Goal: Navigation & Orientation: Find specific page/section

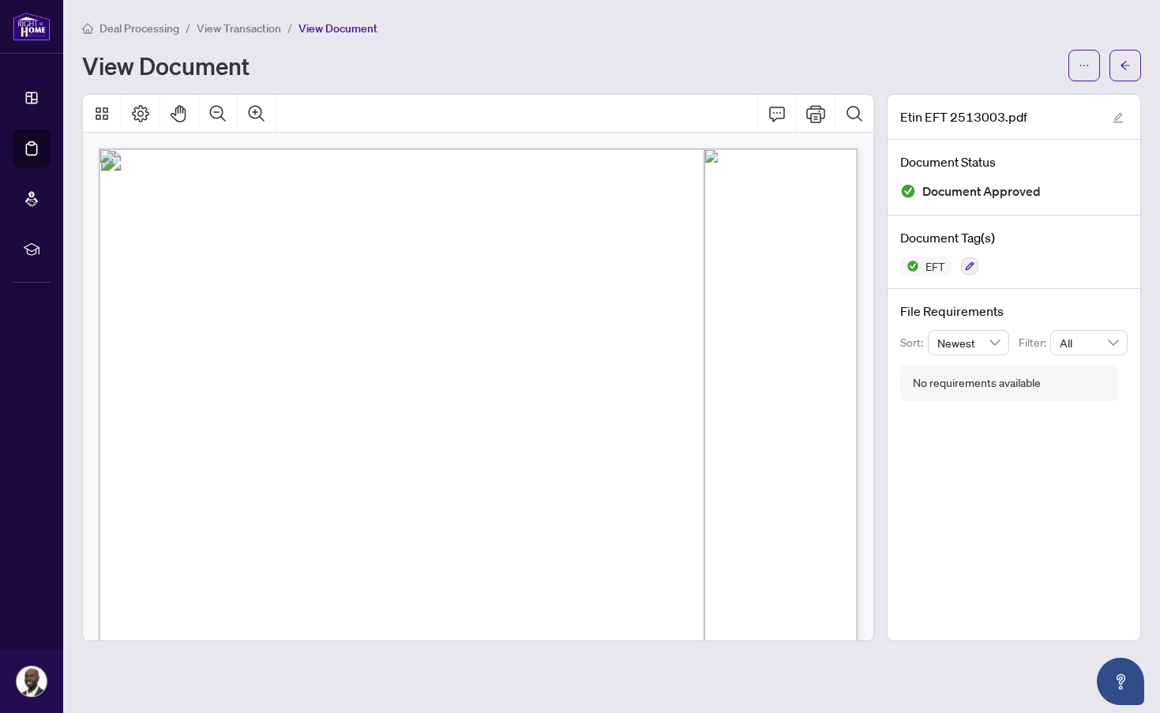
click at [152, 28] on span "Deal Processing" at bounding box center [140, 28] width 80 height 14
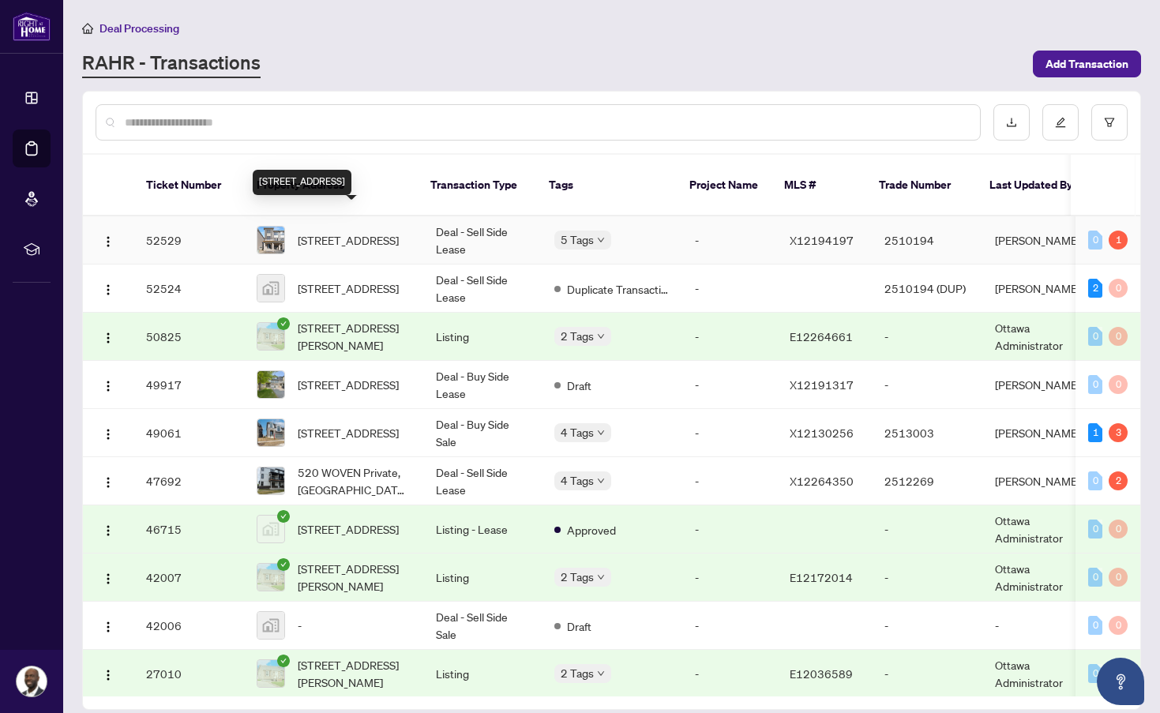
click at [318, 231] on span "[STREET_ADDRESS]" at bounding box center [348, 239] width 101 height 17
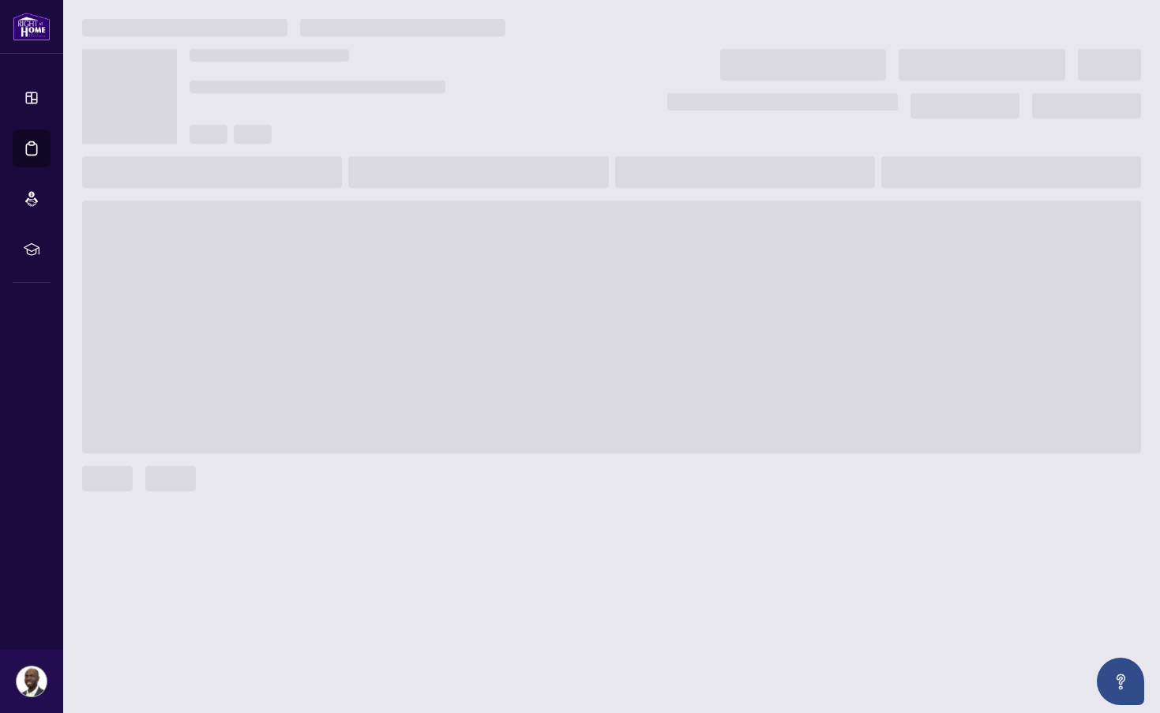
click at [318, 214] on span at bounding box center [611, 327] width 1059 height 253
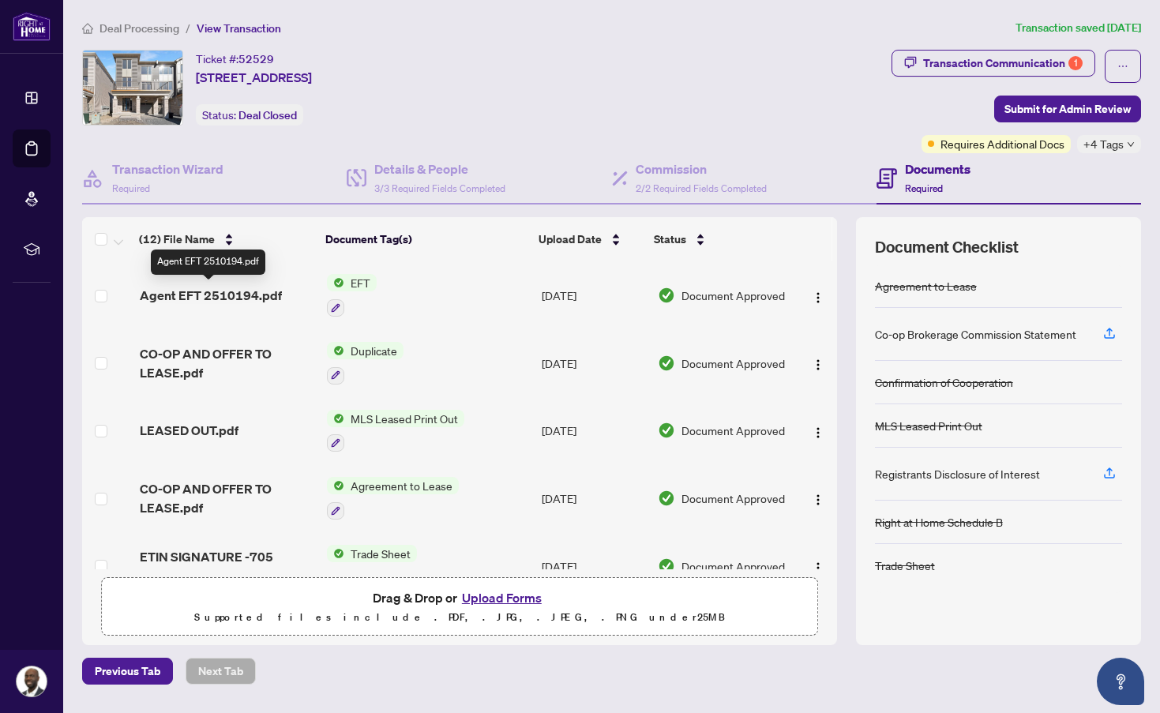
click at [272, 293] on span "Agent EFT 2510194.pdf" at bounding box center [211, 295] width 142 height 19
click at [124, 31] on span "Deal Processing" at bounding box center [140, 28] width 80 height 14
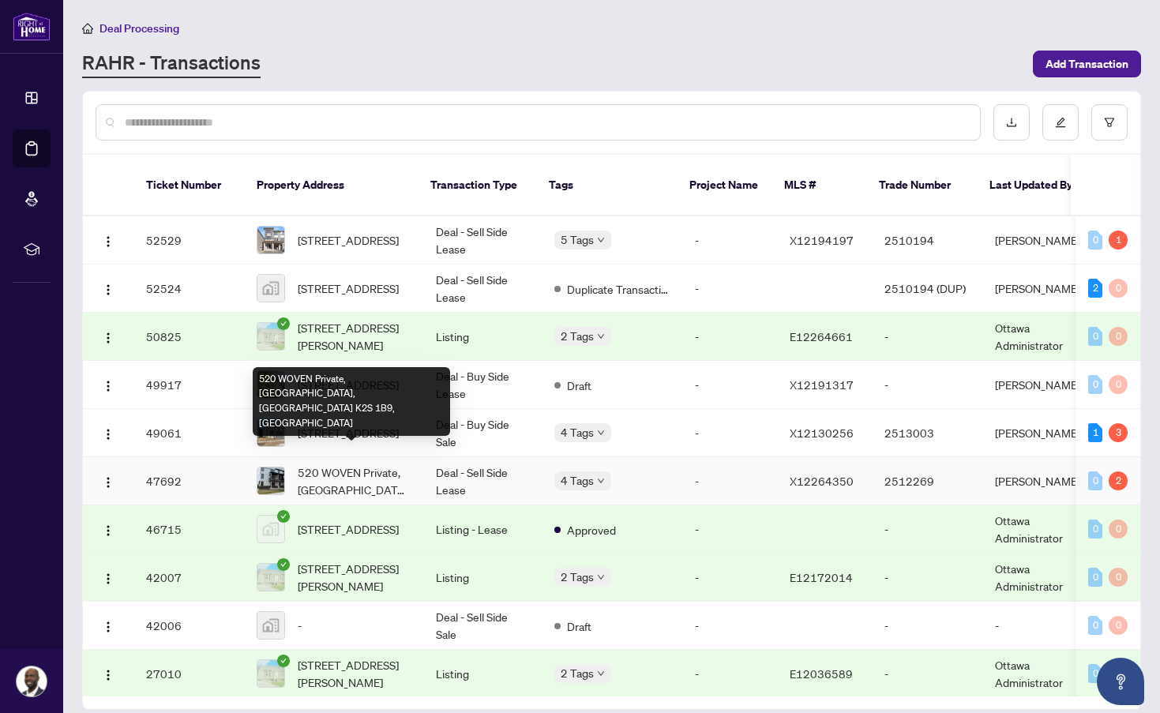
click at [329, 464] on span "520 WOVEN Private, [GEOGRAPHIC_DATA], [GEOGRAPHIC_DATA] K2S 1B9, [GEOGRAPHIC_DA…" at bounding box center [354, 481] width 113 height 35
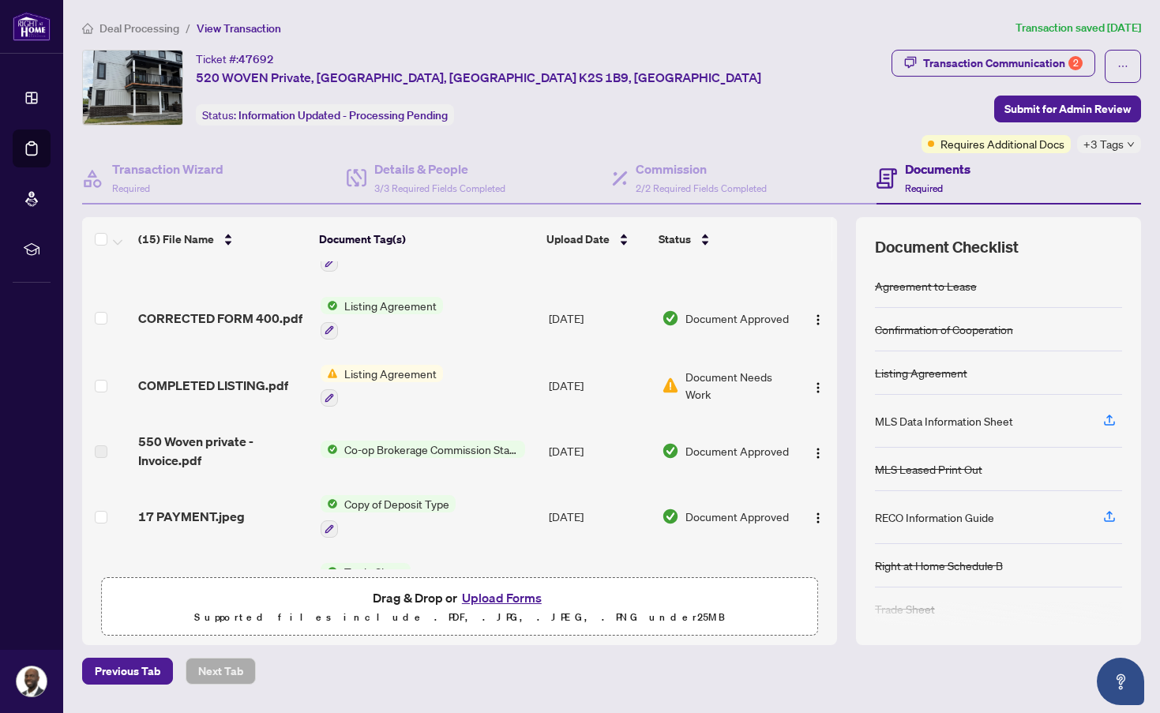
scroll to position [47, 0]
click at [107, 30] on span "Deal Processing" at bounding box center [140, 28] width 80 height 14
